Goal: Communication & Community: Participate in discussion

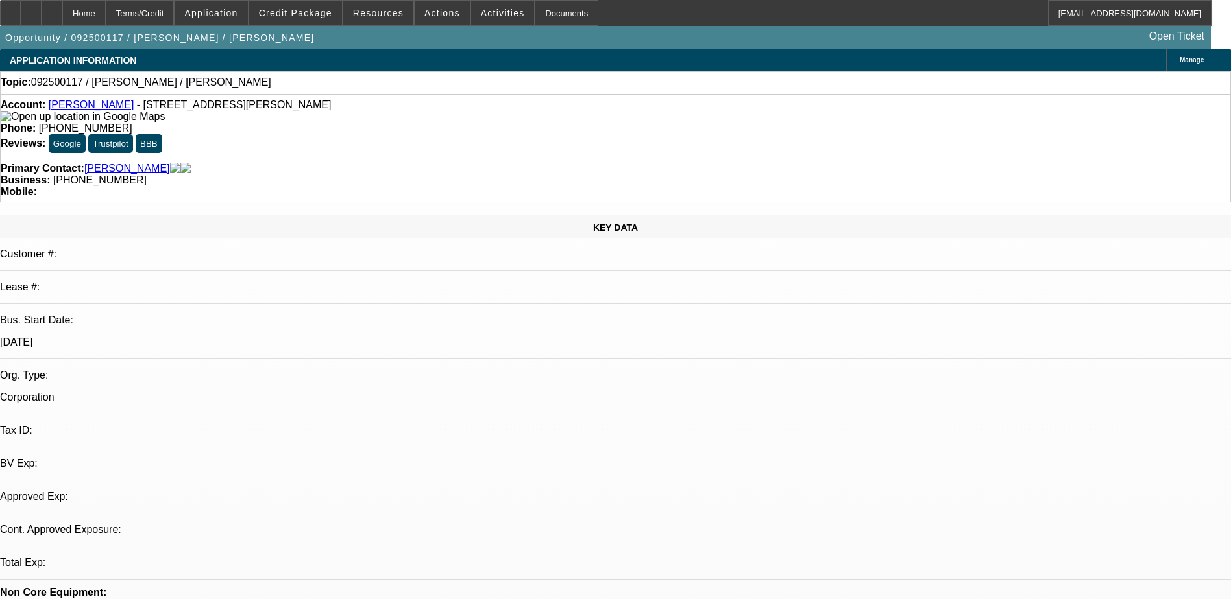
select select "0"
select select "2"
select select "0.1"
select select "1"
select select "2"
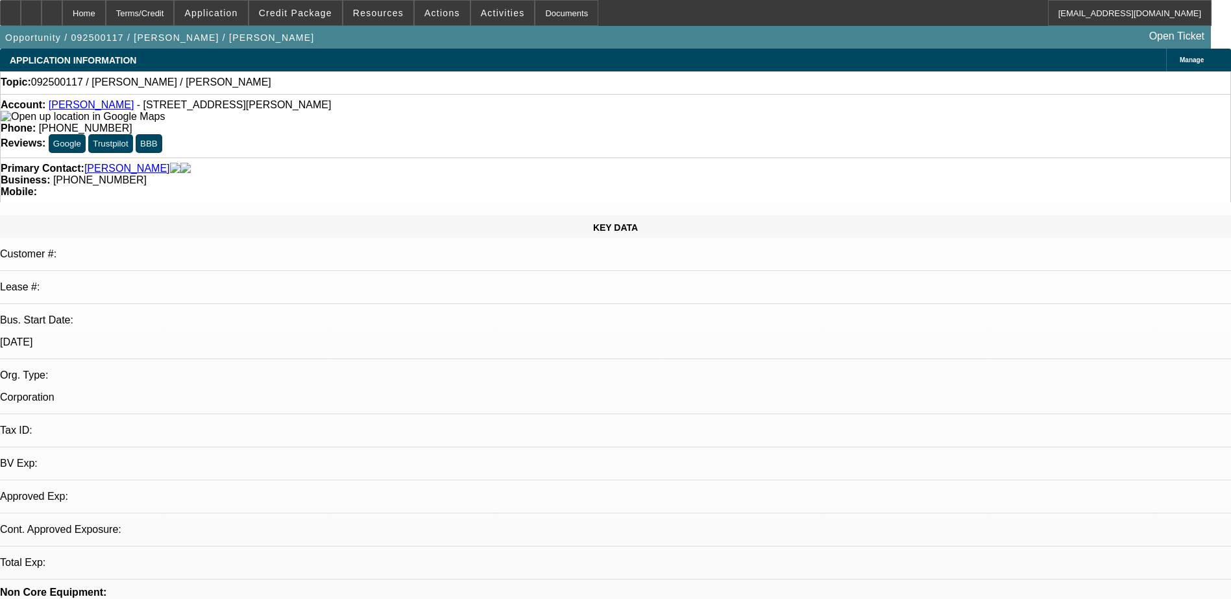
select select "4"
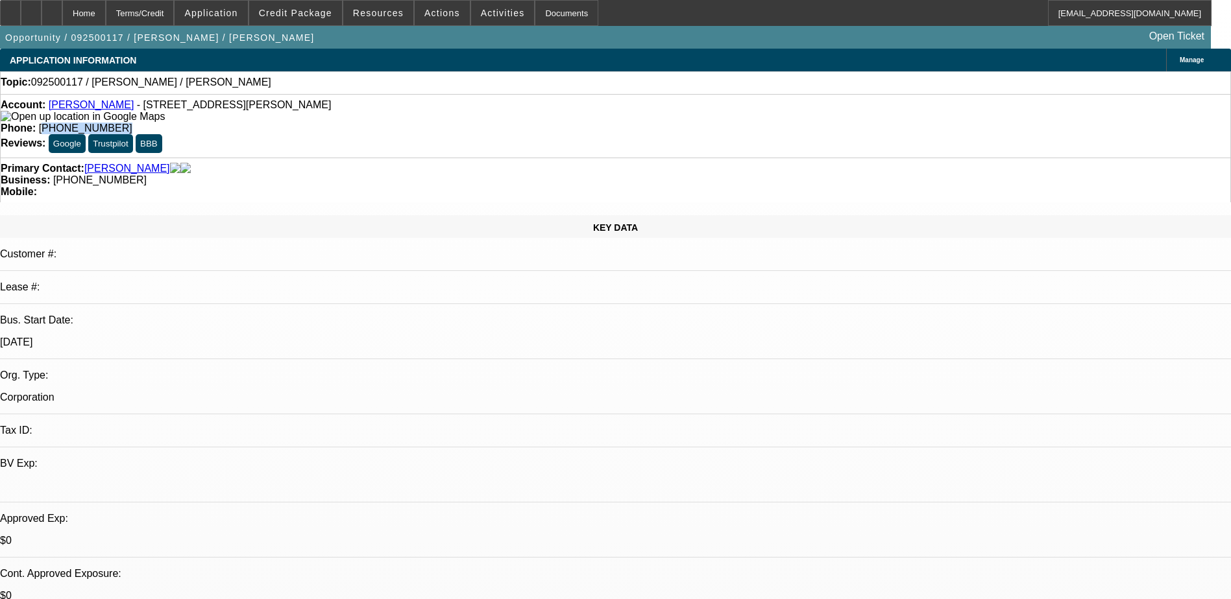
drag, startPoint x: 516, startPoint y: 103, endPoint x: 453, endPoint y: 108, distance: 63.8
click at [453, 123] on div "Phone: [PHONE_NUMBER]" at bounding box center [615, 129] width 1229 height 12
drag, startPoint x: 453, startPoint y: 108, endPoint x: 466, endPoint y: 109, distance: 13.6
copy span "706) 624-0920"
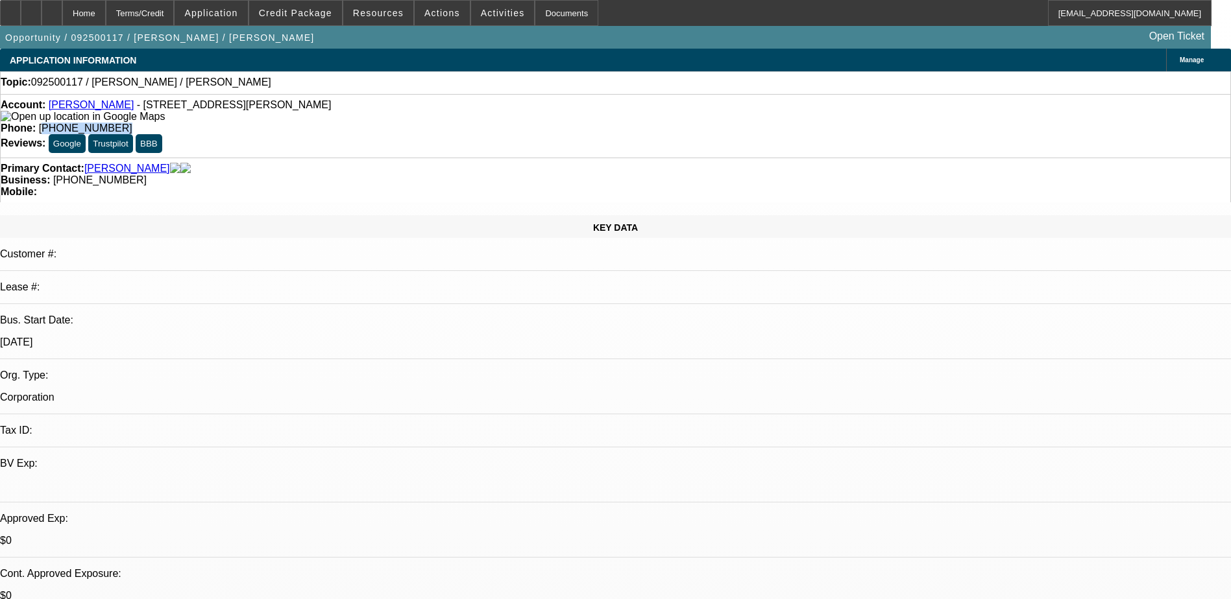
radio input "true"
type textarea "Said wont be at office for a week or so, will send banks then. still need banks…"
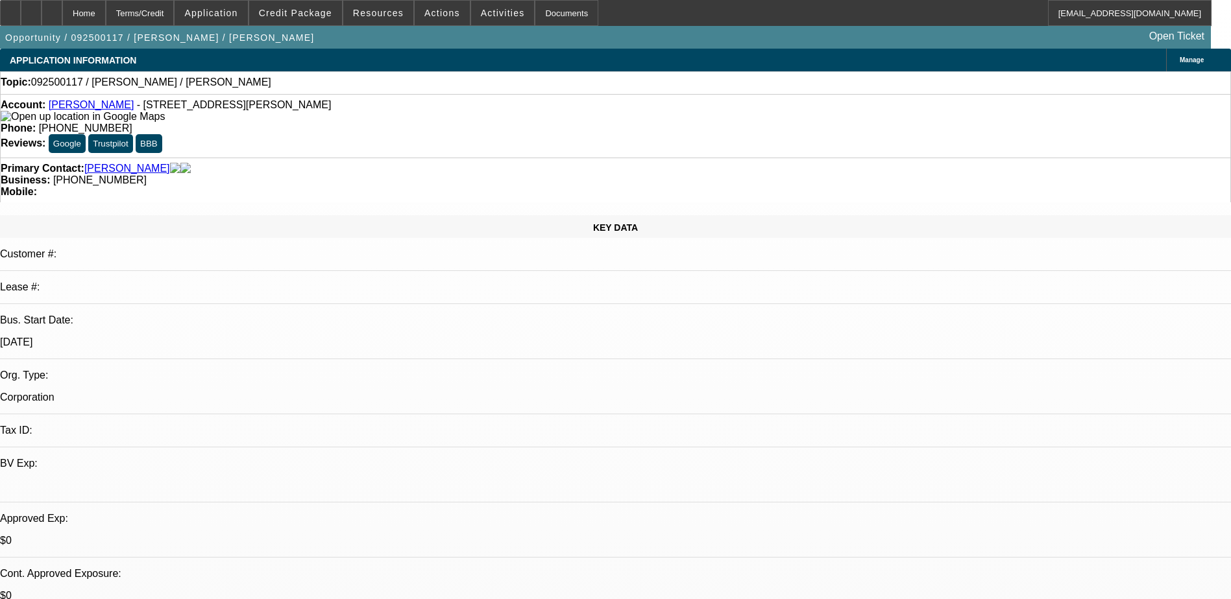
radio input "true"
